Goal: Navigation & Orientation: Find specific page/section

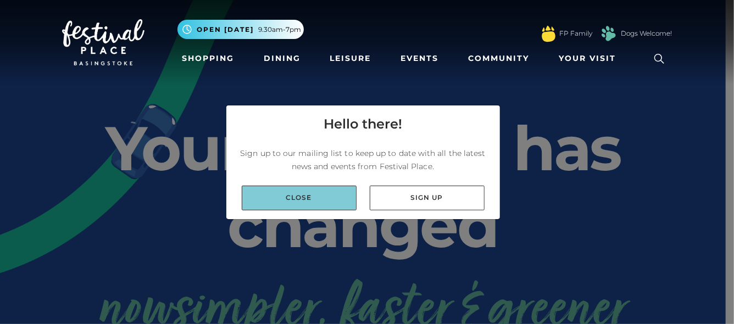
click at [334, 195] on link "Close" at bounding box center [299, 198] width 115 height 25
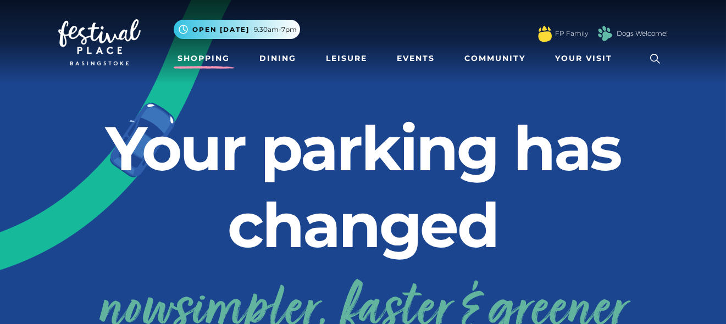
click at [216, 58] on link "Shopping" at bounding box center [204, 58] width 61 height 20
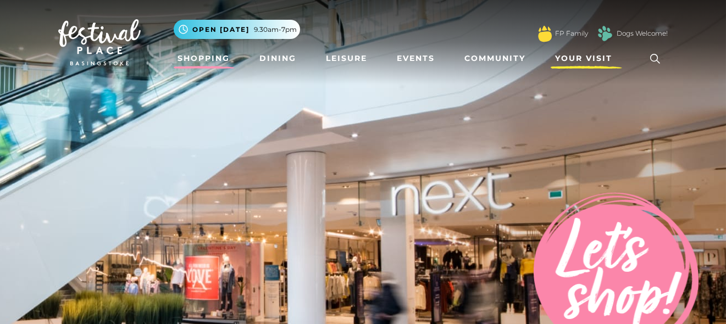
click at [582, 57] on span "Your Visit" at bounding box center [583, 59] width 57 height 12
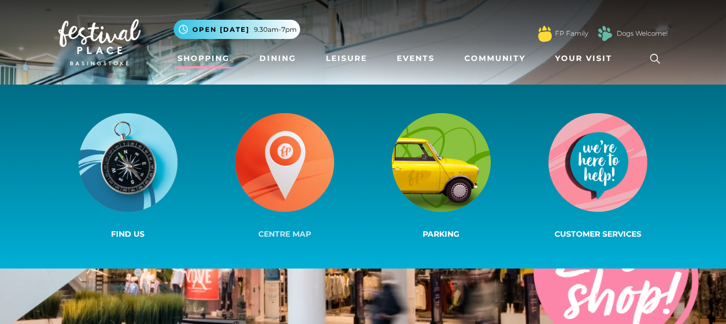
click at [245, 169] on img at bounding box center [284, 162] width 99 height 99
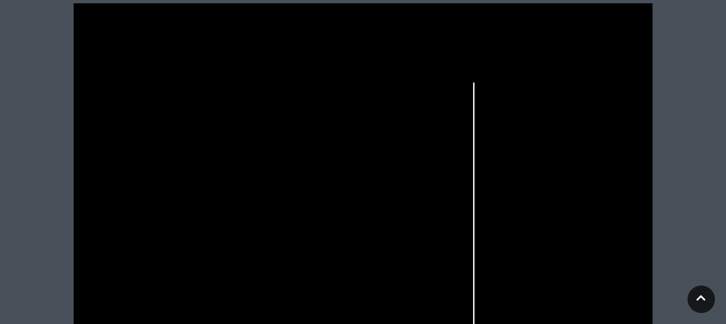
scroll to position [330, 0]
